Goal: Task Accomplishment & Management: Manage account settings

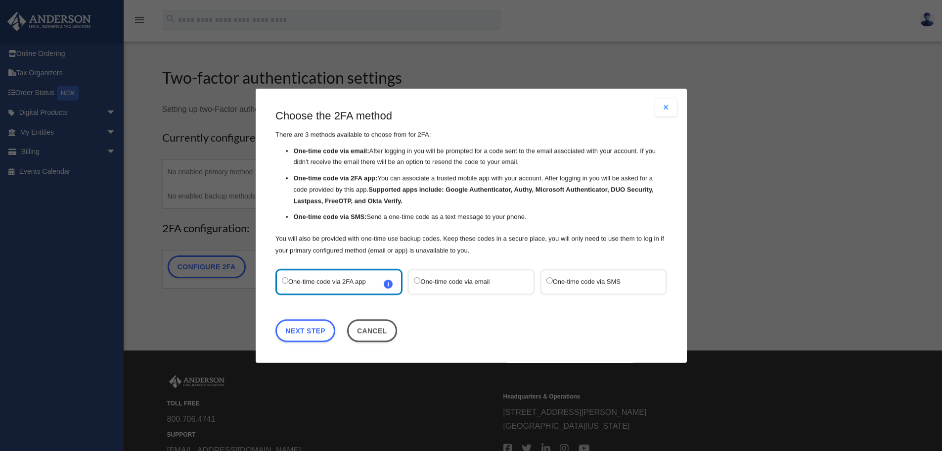
click at [567, 279] on label "One-time code via SMS" at bounding box center [598, 281] width 104 height 13
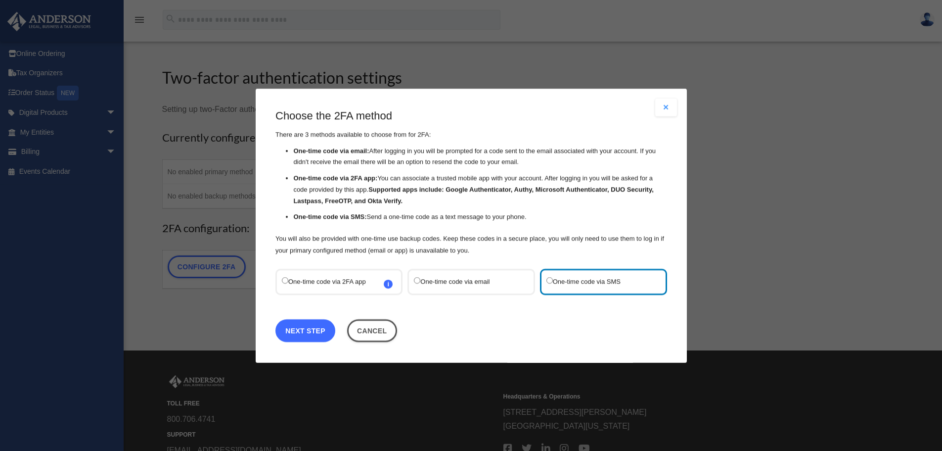
click at [296, 331] on link "Next Step" at bounding box center [306, 330] width 60 height 23
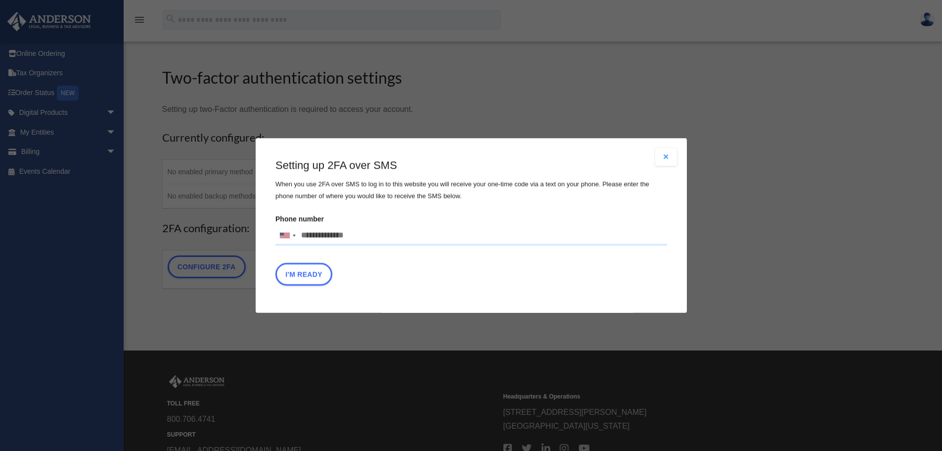
click at [343, 233] on input "Phone number United States +1 United Kingdom +44 Afghanistan (‫افغانستان‬‎) +93…" at bounding box center [472, 236] width 392 height 20
type input "**********"
click at [308, 278] on button "I'm Ready" at bounding box center [304, 274] width 57 height 23
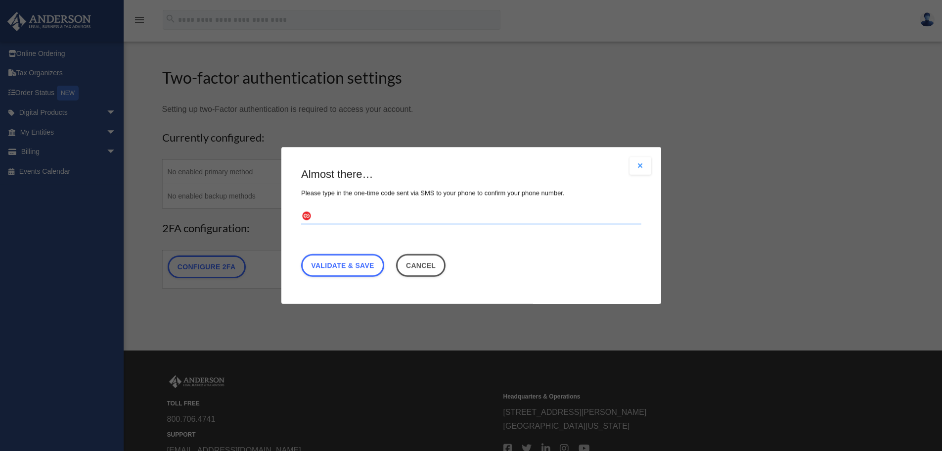
click at [343, 217] on input "text" at bounding box center [471, 217] width 340 height 16
type input "******"
click at [348, 262] on link "Validate & Save" at bounding box center [342, 265] width 83 height 23
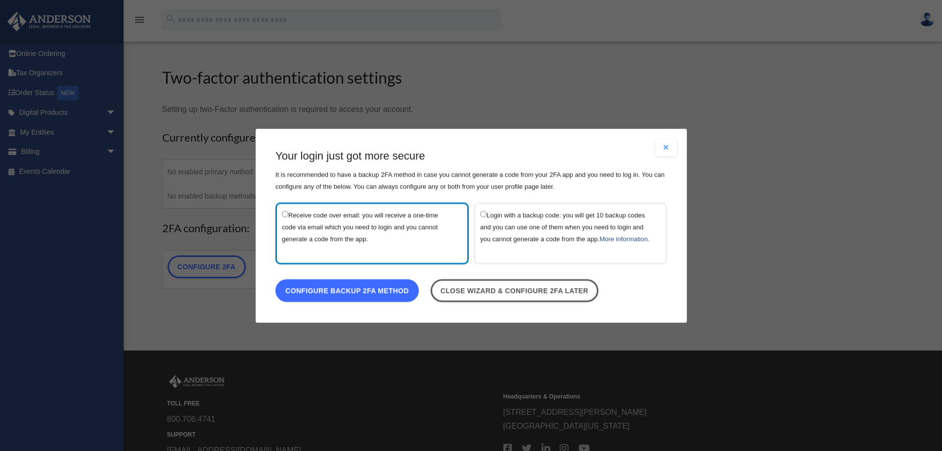
click at [342, 293] on link "Configure backup 2FA method" at bounding box center [347, 290] width 143 height 23
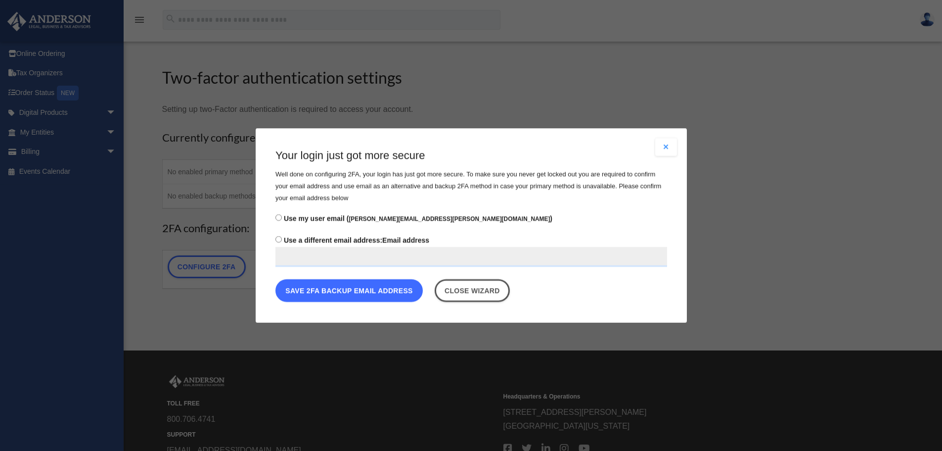
click at [343, 293] on button "Save 2FA backup email address" at bounding box center [349, 290] width 147 height 23
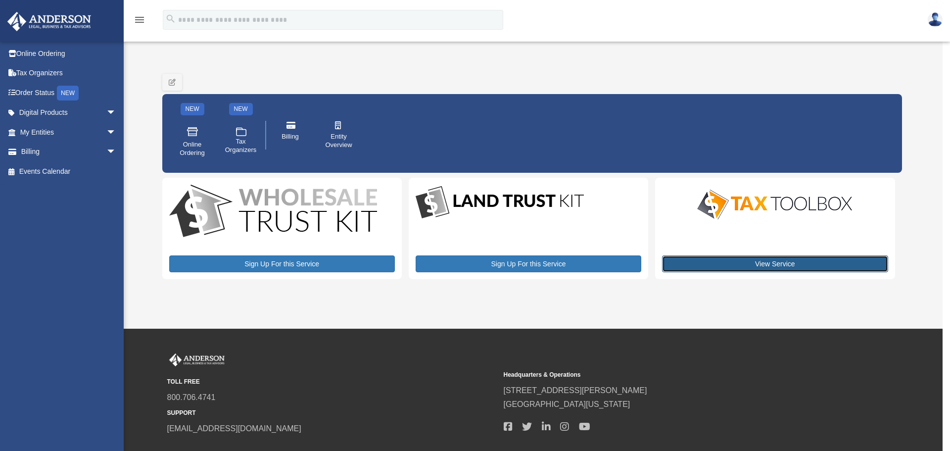
click at [774, 262] on link "View Service" at bounding box center [775, 263] width 226 height 17
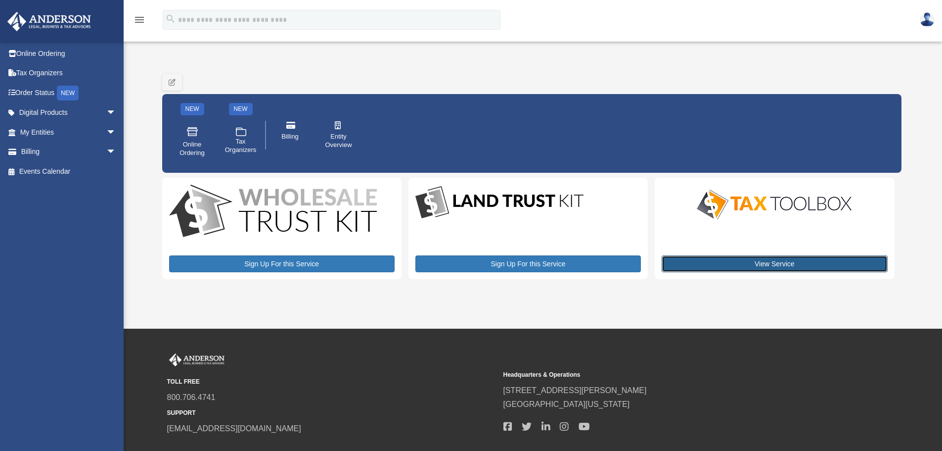
click at [764, 260] on link "View Service" at bounding box center [775, 263] width 226 height 17
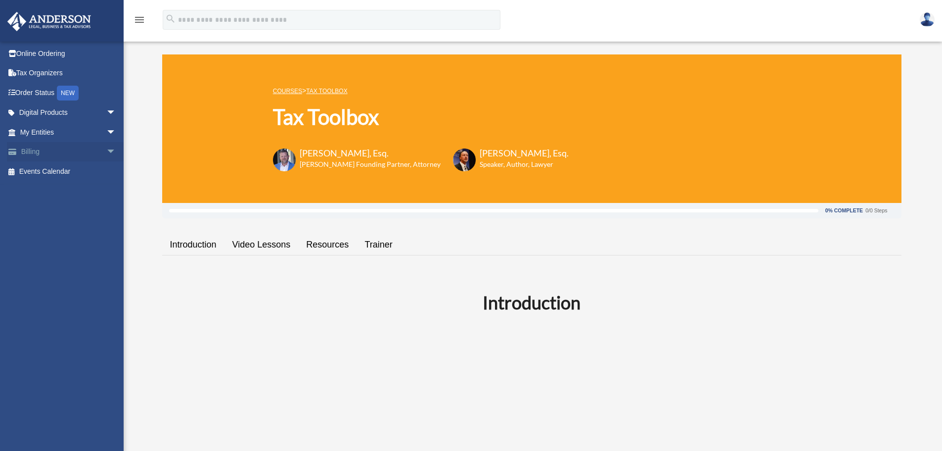
click at [36, 151] on link "Billing arrow_drop_down" at bounding box center [69, 152] width 124 height 20
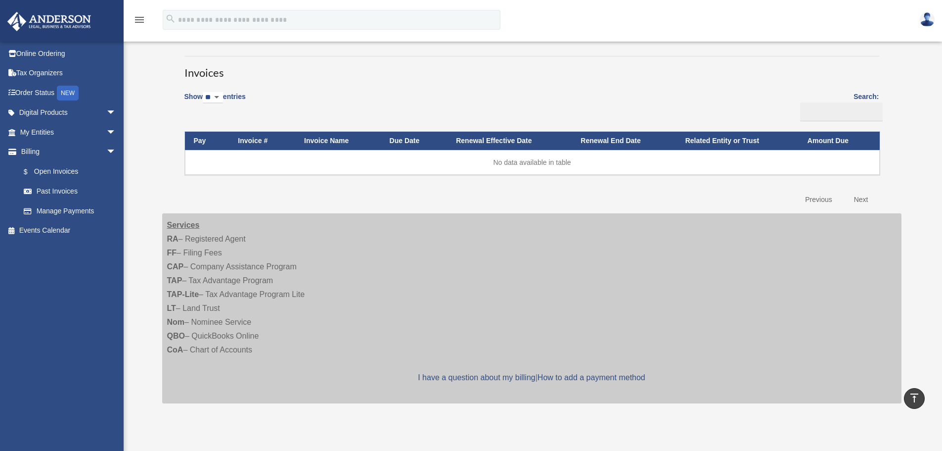
scroll to position [49, 0]
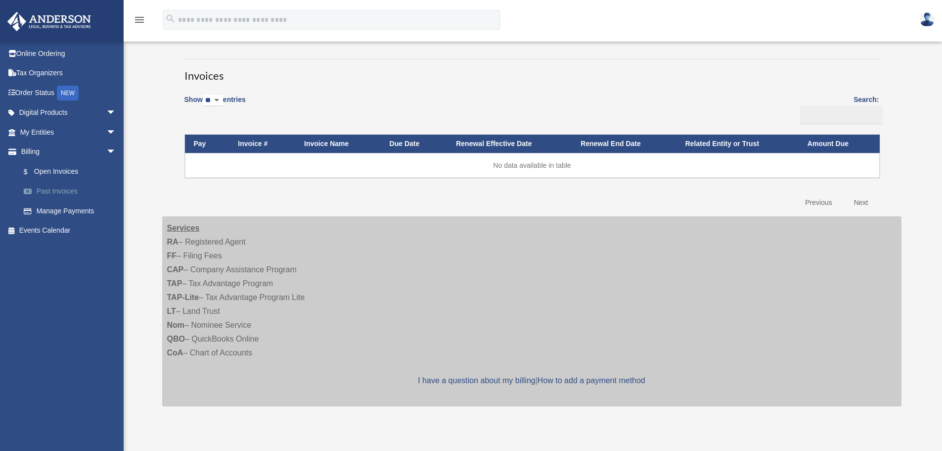
click at [53, 190] on link "Past Invoices" at bounding box center [72, 192] width 117 height 20
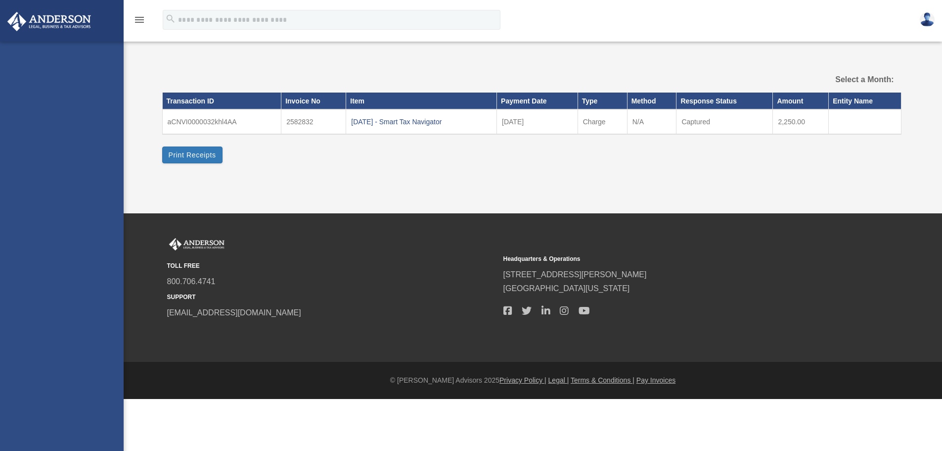
select select
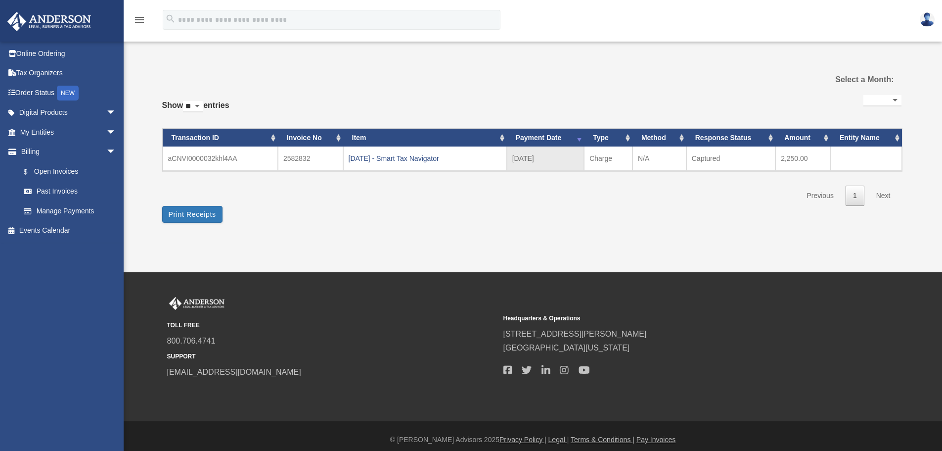
click at [596, 155] on td "Charge" at bounding box center [608, 158] width 48 height 24
click at [190, 213] on button "Print Receipts" at bounding box center [192, 214] width 60 height 17
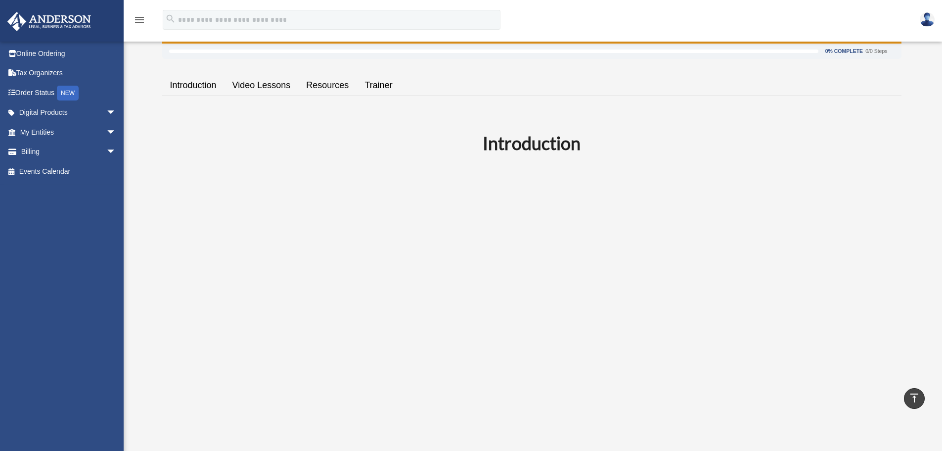
scroll to position [156, 0]
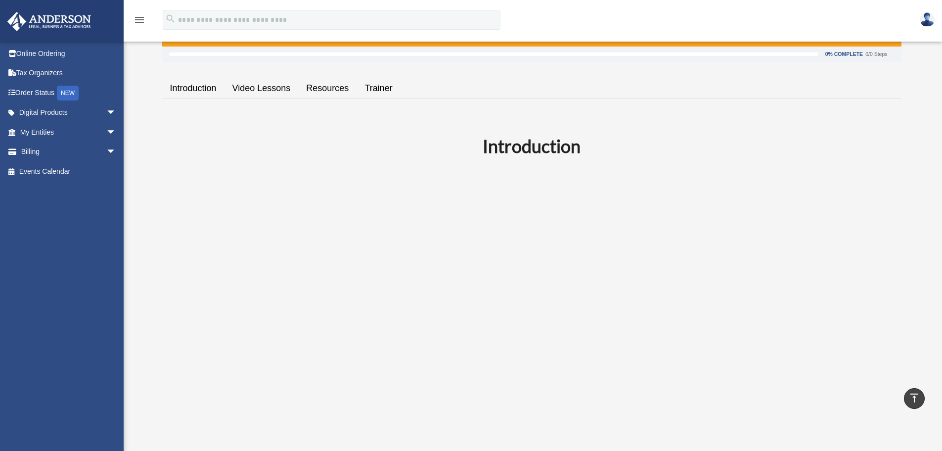
click at [343, 92] on link "Resources" at bounding box center [327, 88] width 58 height 28
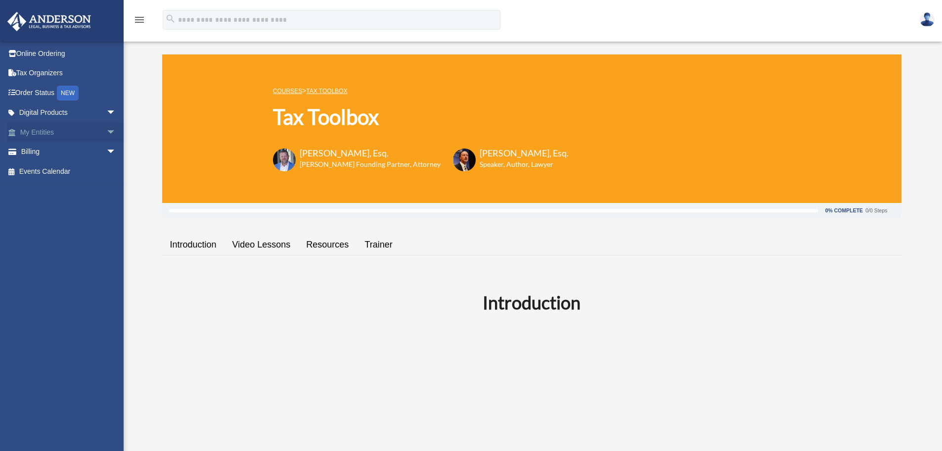
click at [106, 133] on span "arrow_drop_down" at bounding box center [116, 132] width 20 height 20
click at [49, 151] on link "Overview" at bounding box center [72, 152] width 117 height 20
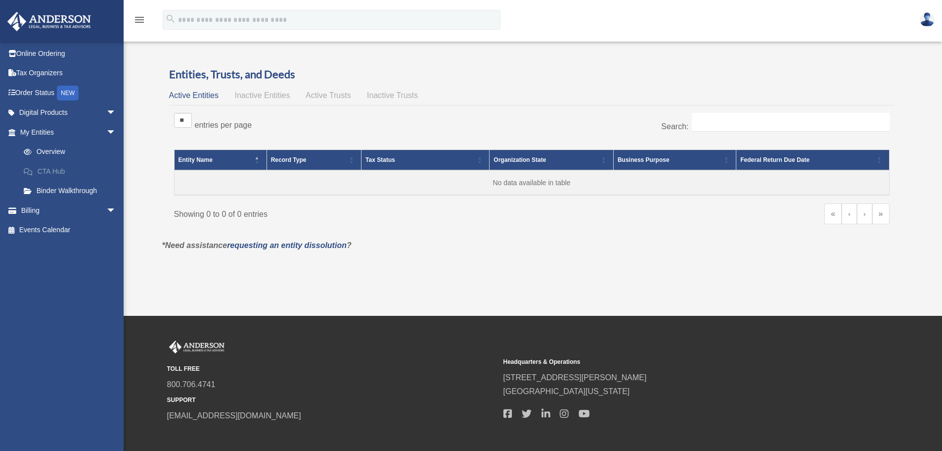
click at [49, 171] on link "CTA Hub" at bounding box center [72, 171] width 117 height 20
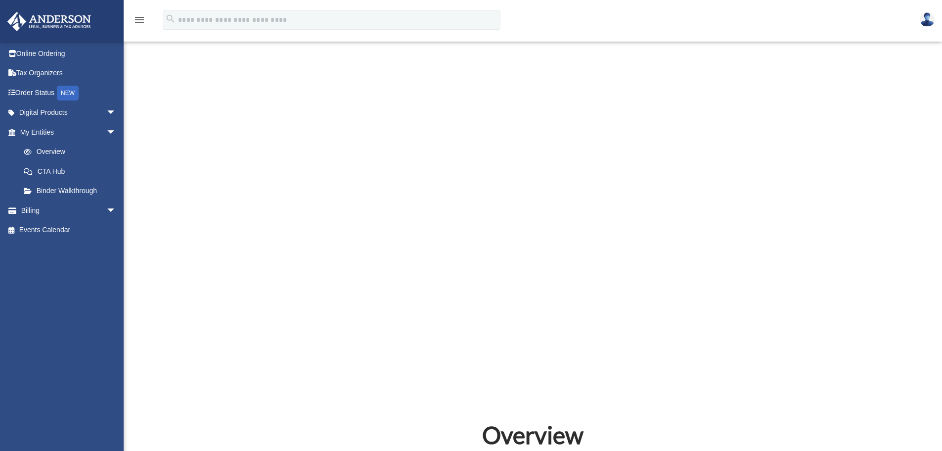
scroll to position [297, 0]
click at [53, 188] on link "Binder Walkthrough" at bounding box center [72, 191] width 117 height 20
